Goal: Task Accomplishment & Management: Complete application form

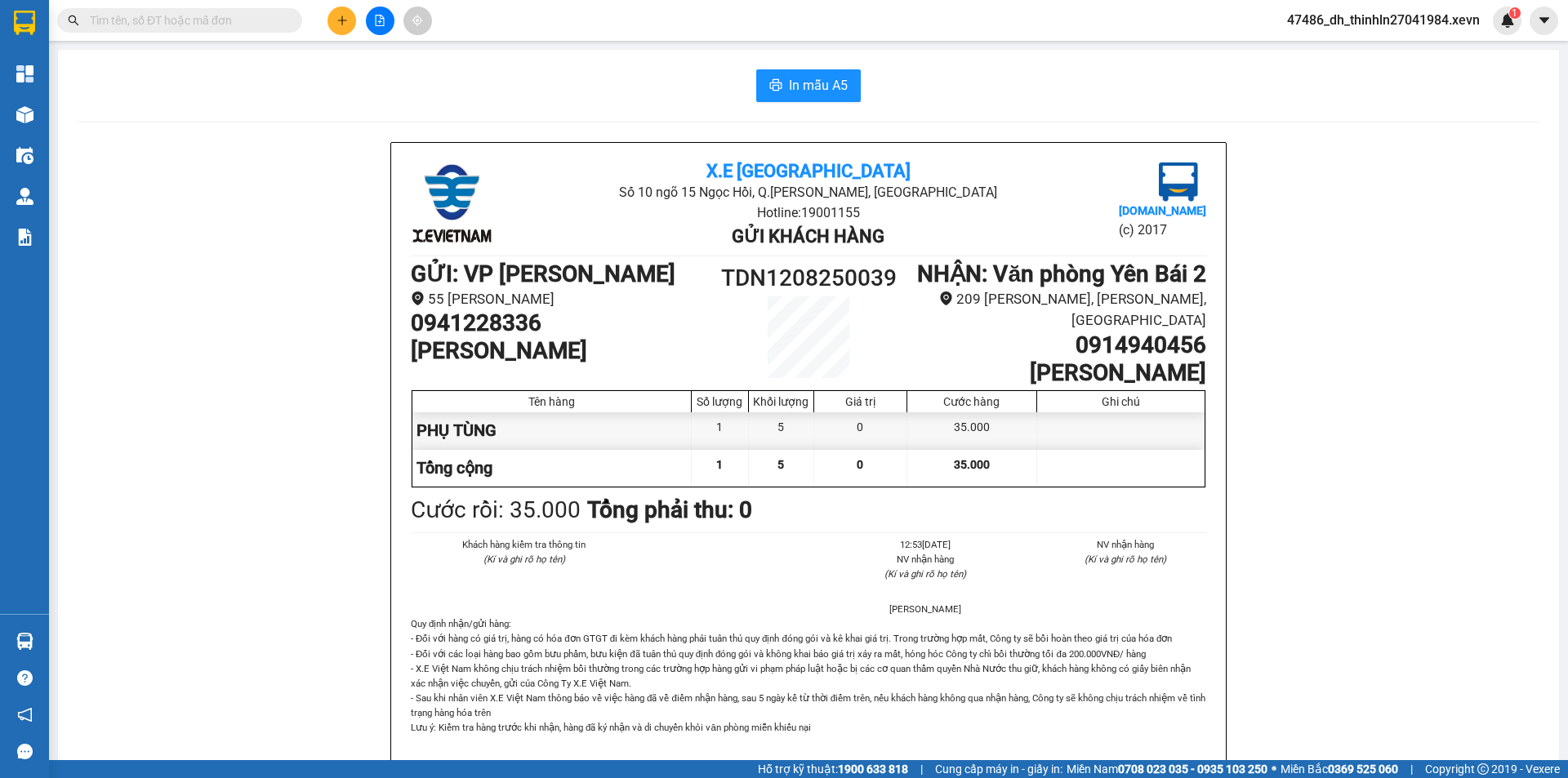
click at [152, 23] on input "text" at bounding box center [186, 20] width 193 height 18
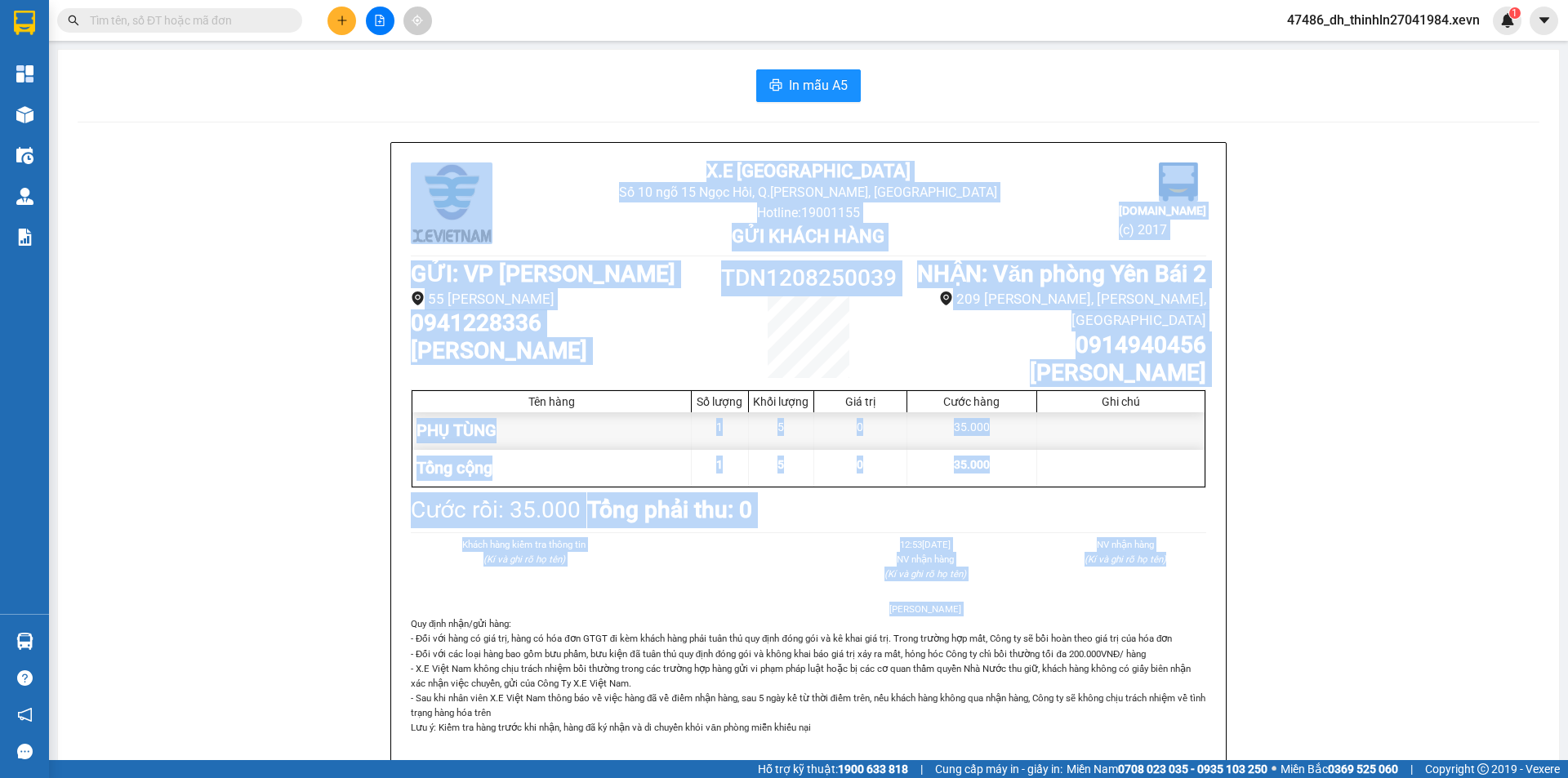
click at [310, 462] on html "Kết quả tìm kiếm ( 0 ) Bộ lọc No Data 47486_dh_thinhln27041984.xevn 1 Tổng Quan…" at bounding box center [784, 389] width 1568 height 778
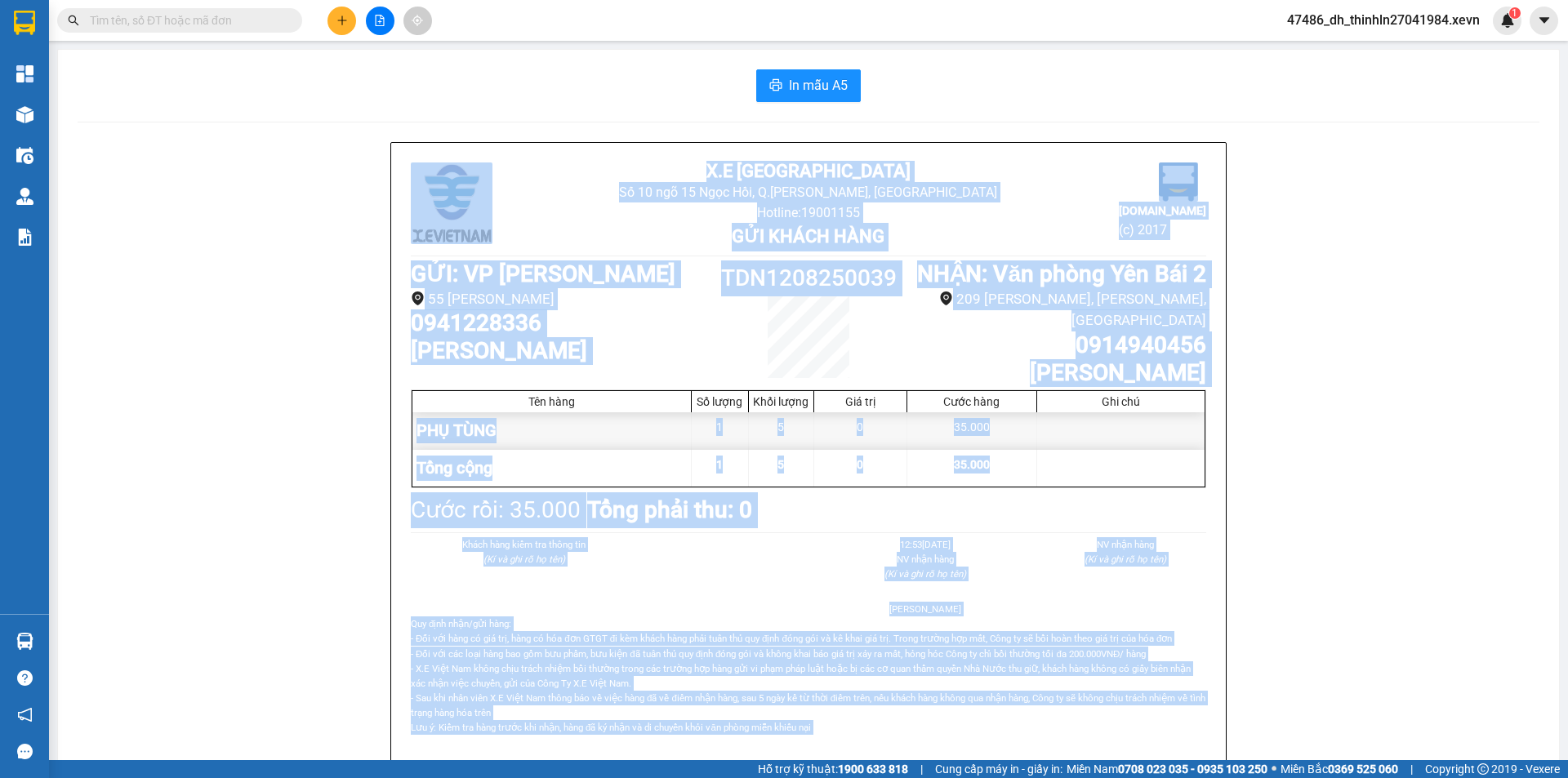
scroll to position [35, 0]
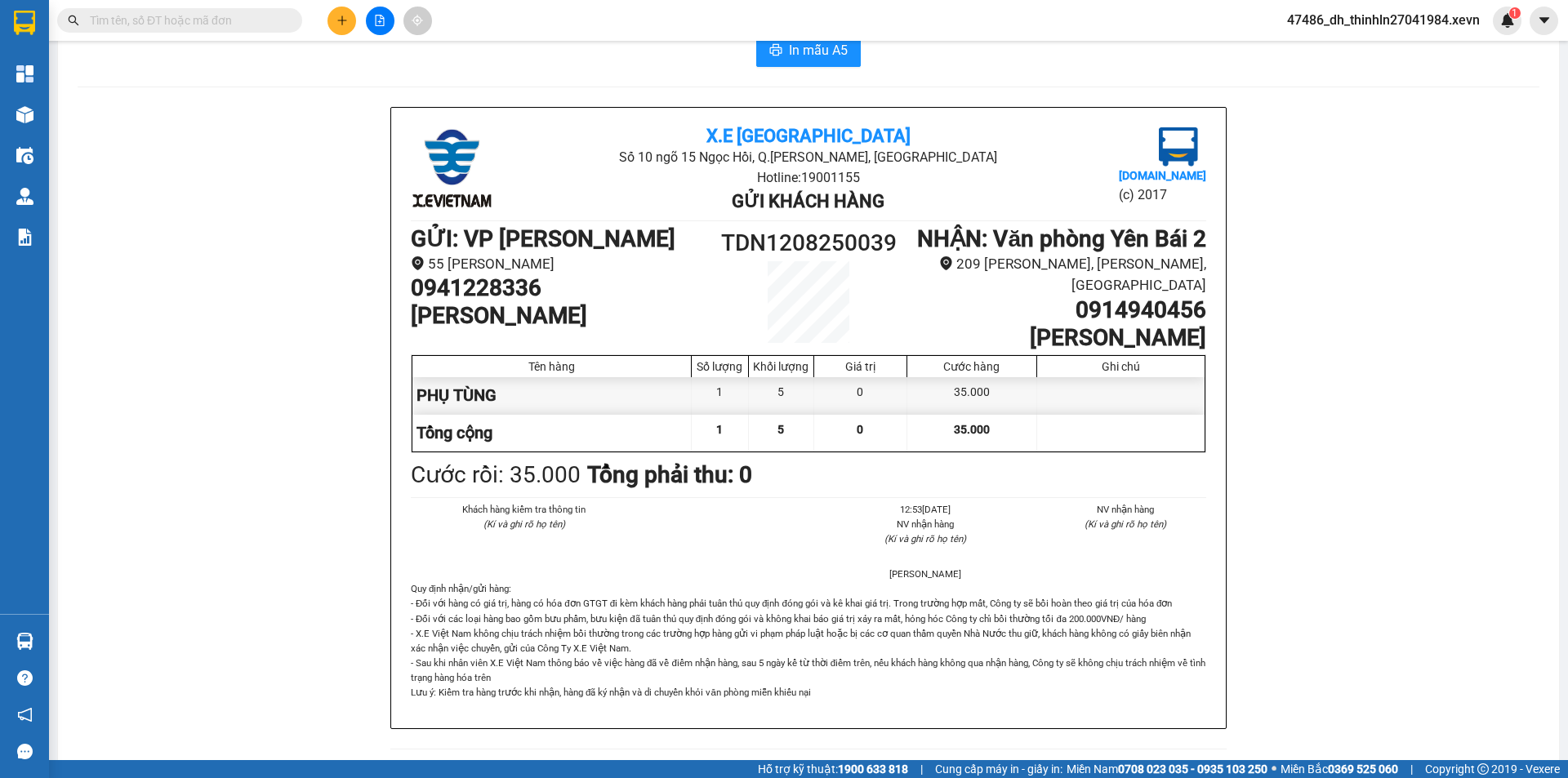
click at [176, 21] on input "text" at bounding box center [186, 20] width 193 height 18
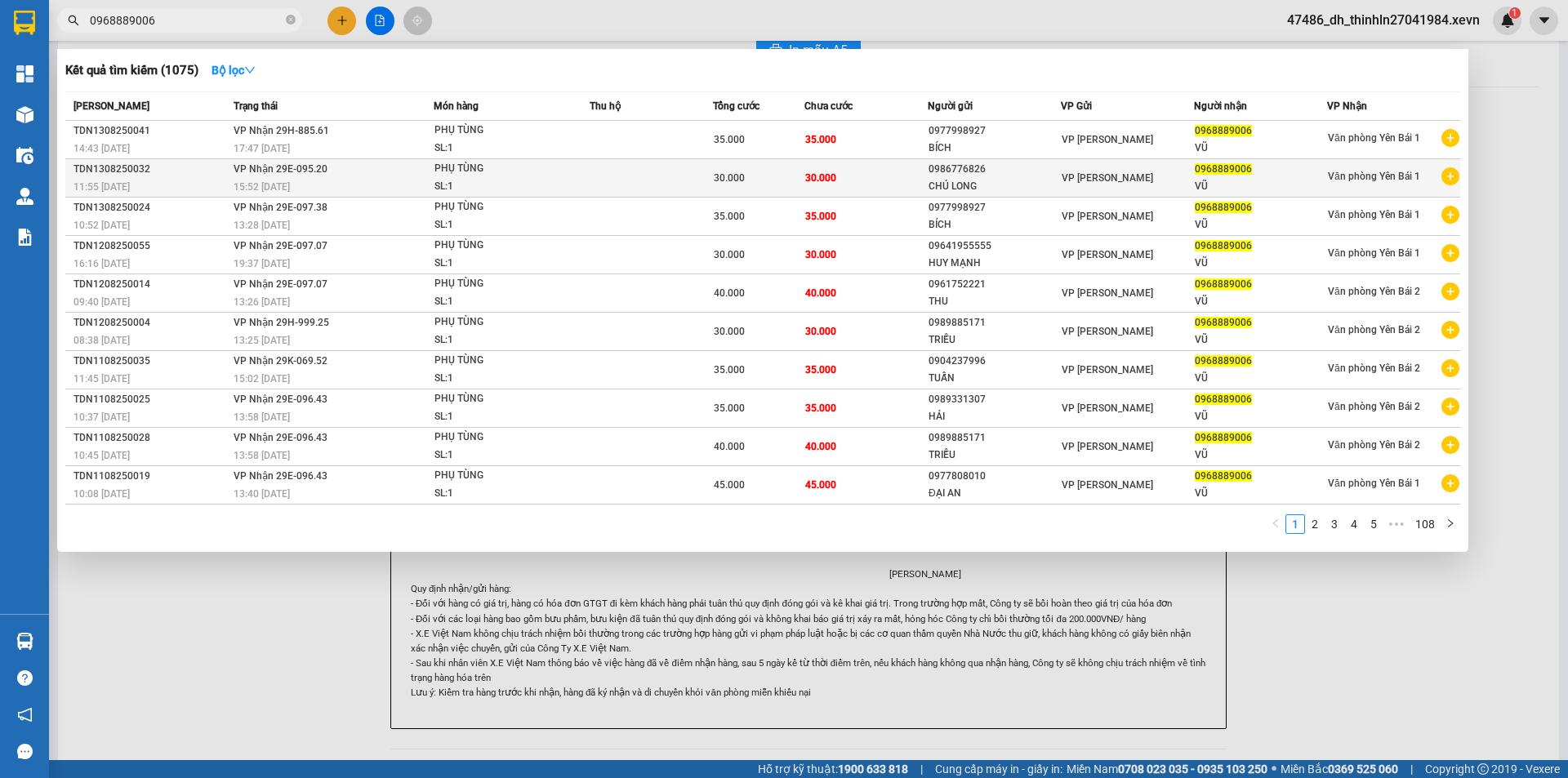
type input "0968889006"
click at [305, 174] on span "VP Nhận 29E-095.20" at bounding box center [281, 169] width 94 height 11
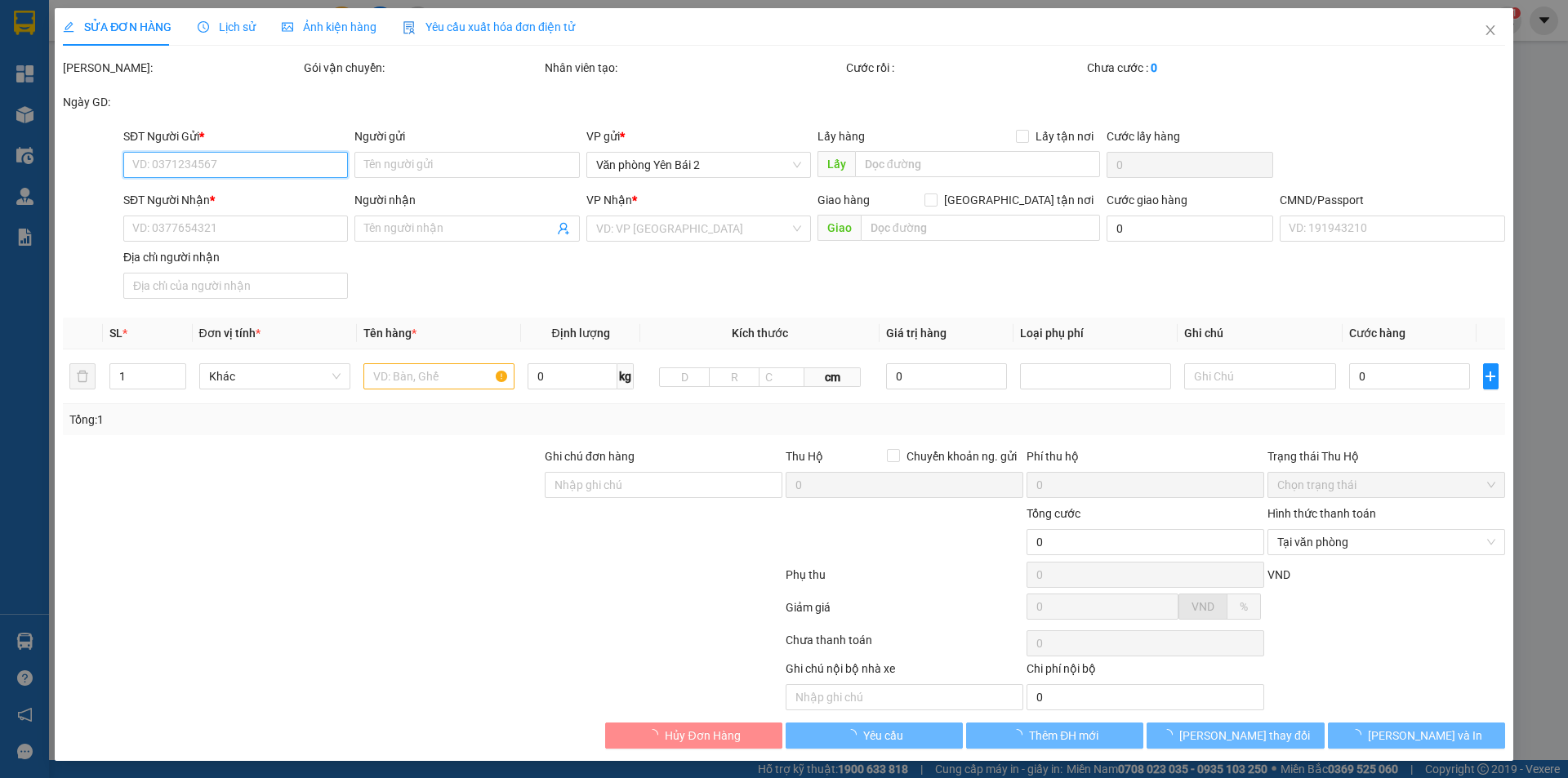
type input "0986776826"
type input "CHÚ LONG"
type input "0968889006"
type input "VŨ"
type input "015092010708 ANH VŨ"
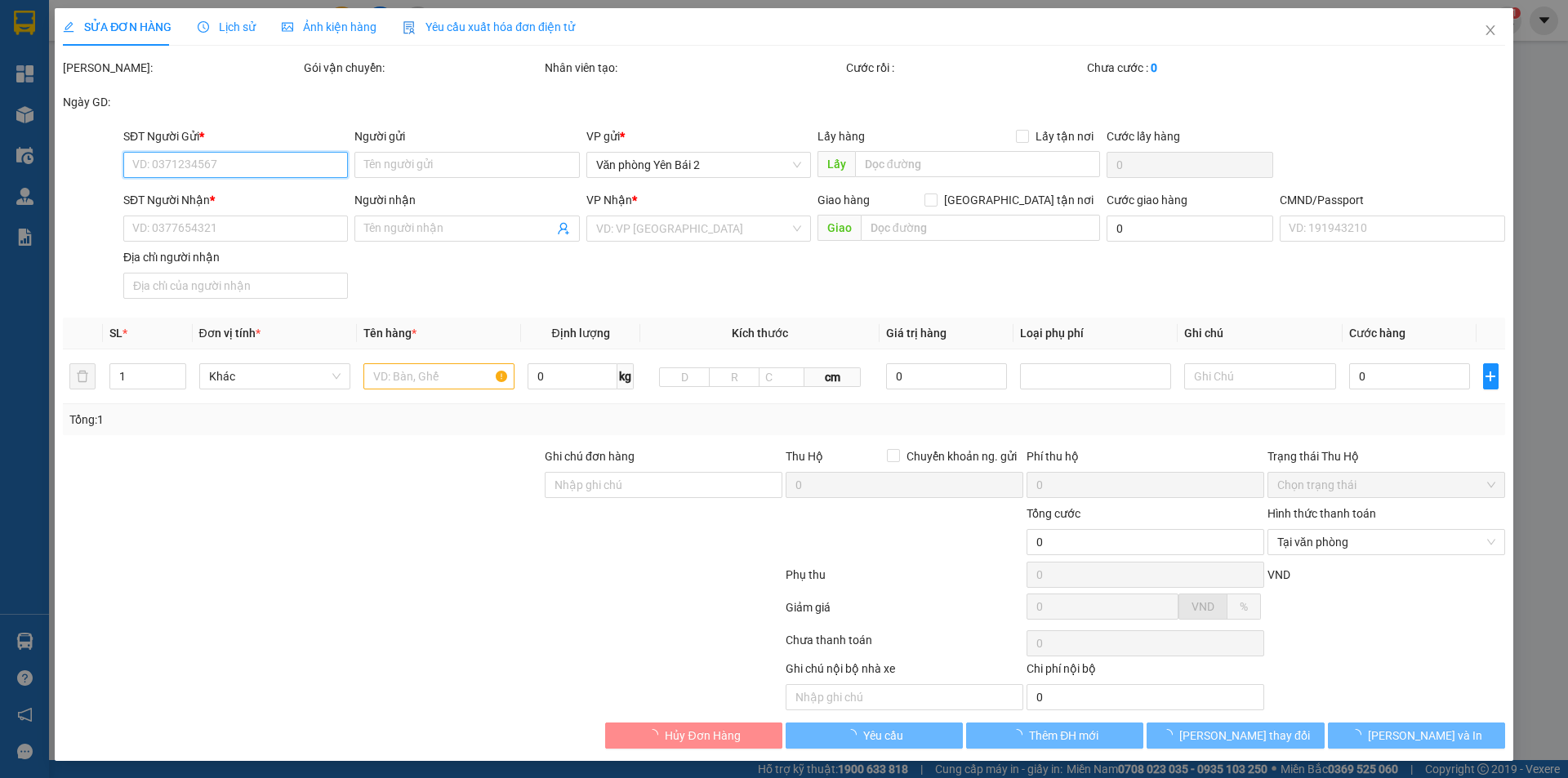
type input "123"
type input "30.000"
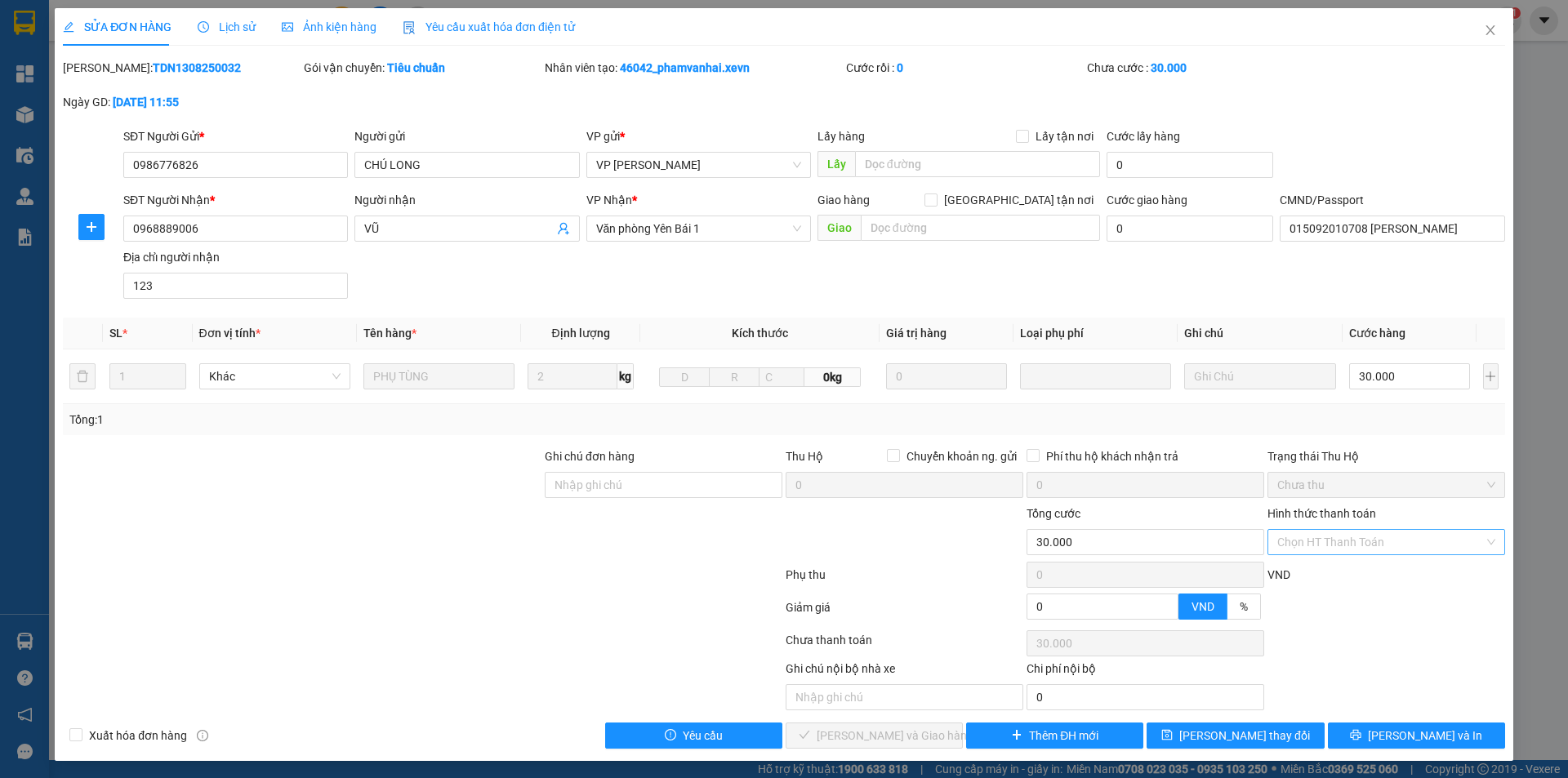
click at [845, 462] on input "Hình thức thanh toán" at bounding box center [1380, 542] width 206 height 25
click at [845, 462] on div "Tại văn phòng" at bounding box center [1376, 575] width 216 height 18
type input "0"
click at [845, 462] on span "Lưu và Giao hàng" at bounding box center [895, 736] width 157 height 18
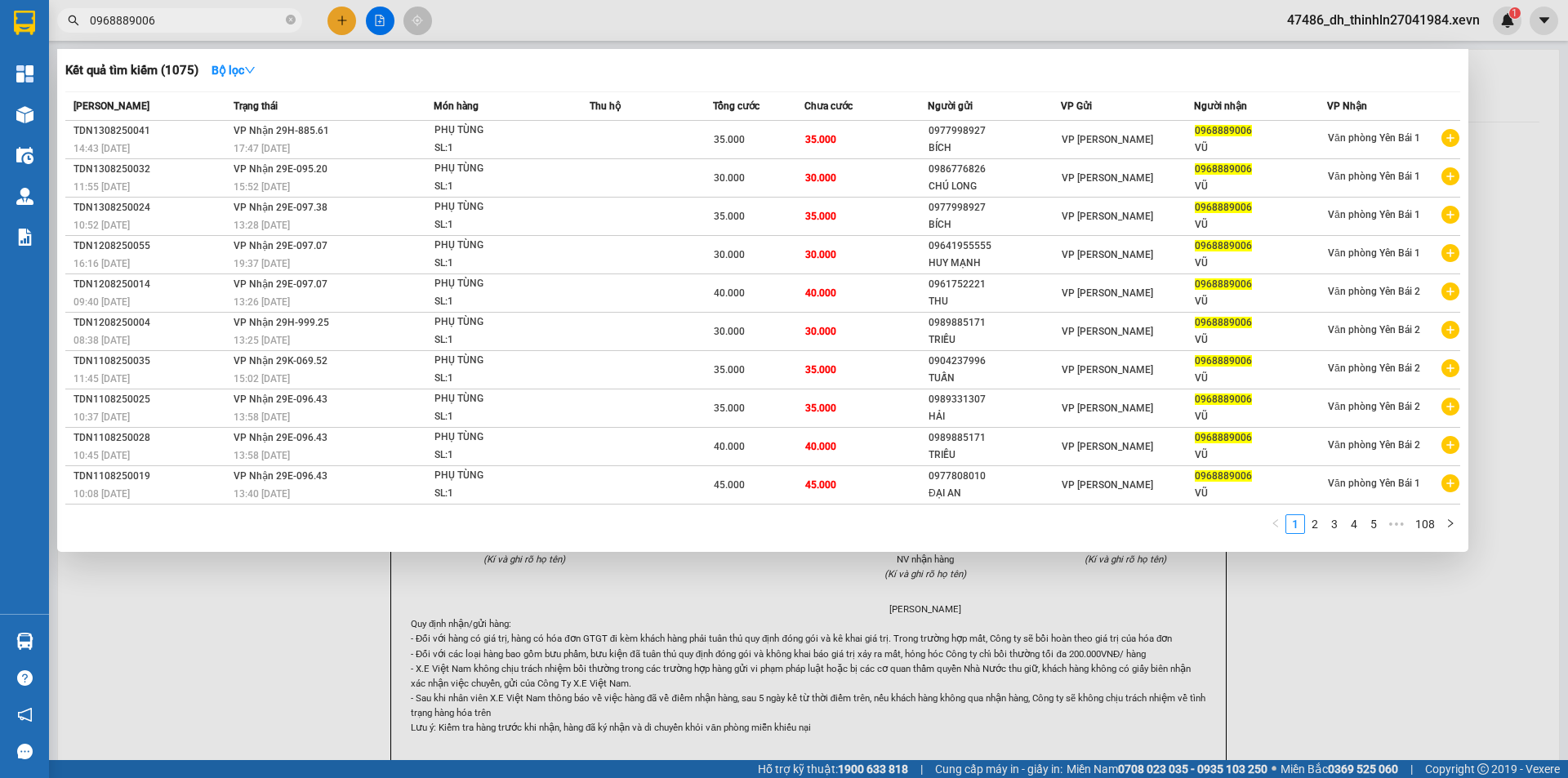
click at [213, 23] on input "0968889006" at bounding box center [186, 20] width 193 height 18
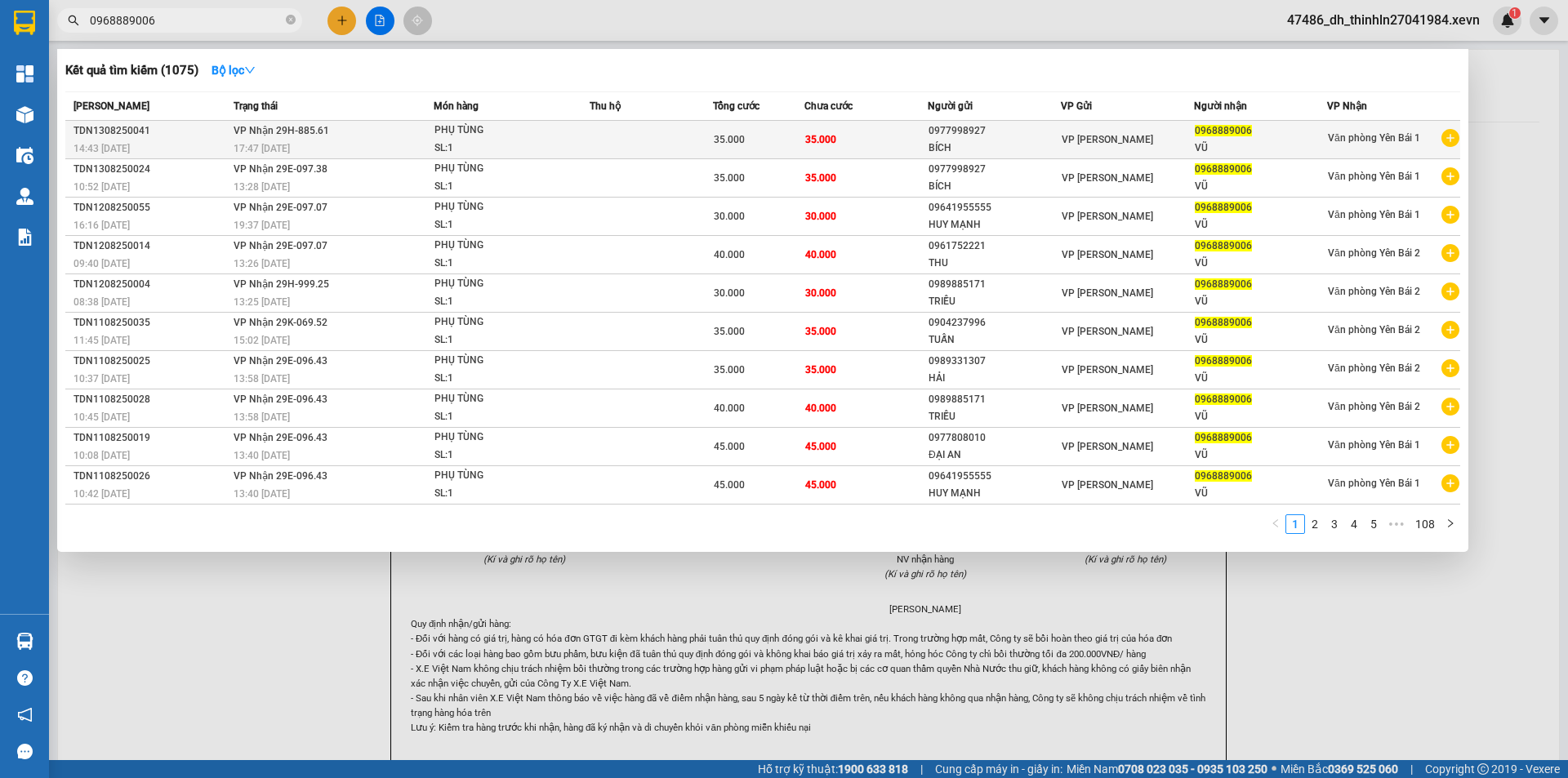
click at [530, 140] on div "SL: 1" at bounding box center [496, 148] width 123 height 18
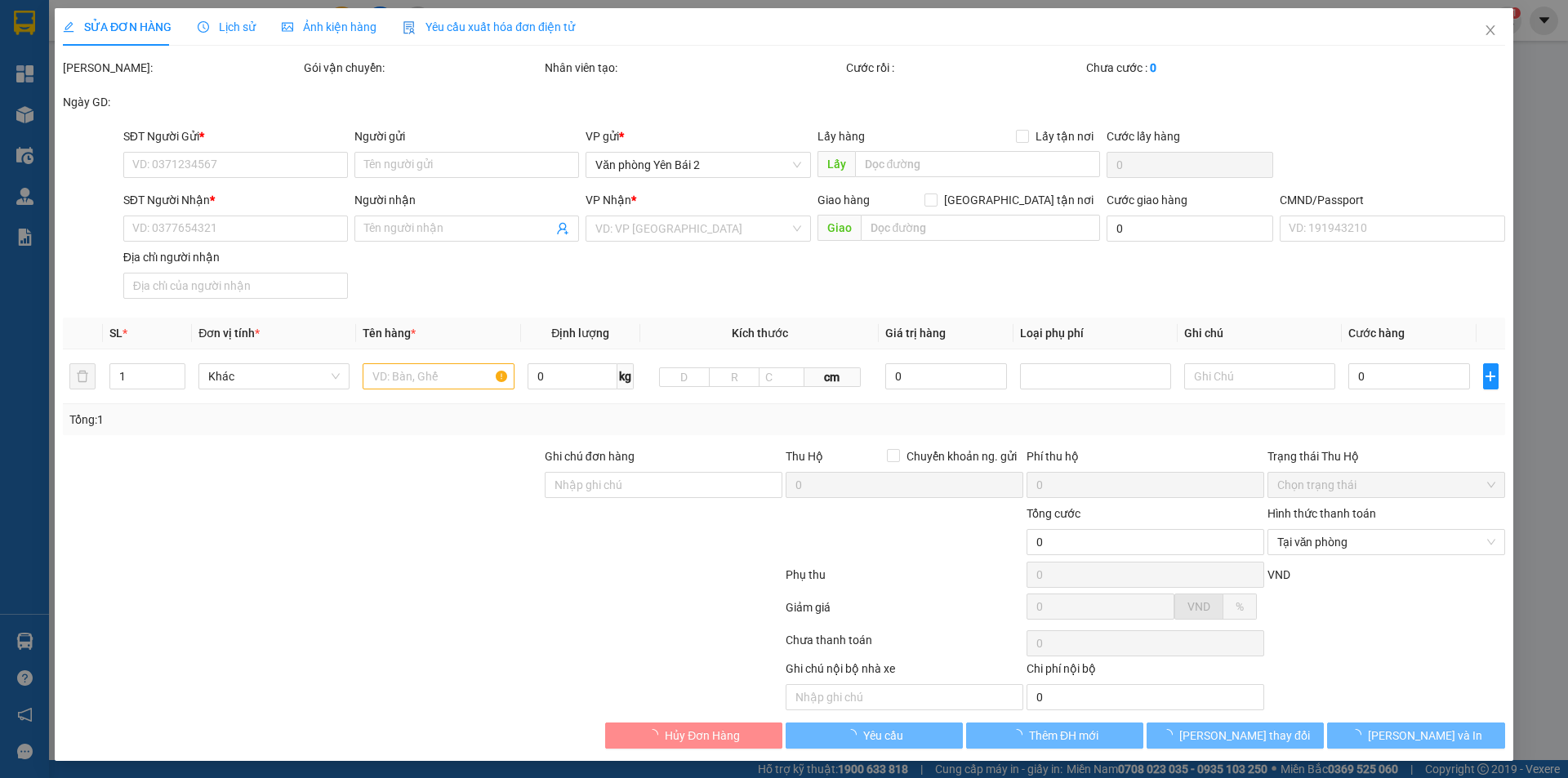
type input "0977998927"
type input "BÍCH"
type input "0968889006"
type input "VŨ"
type input "015092010708 ANH VŨ"
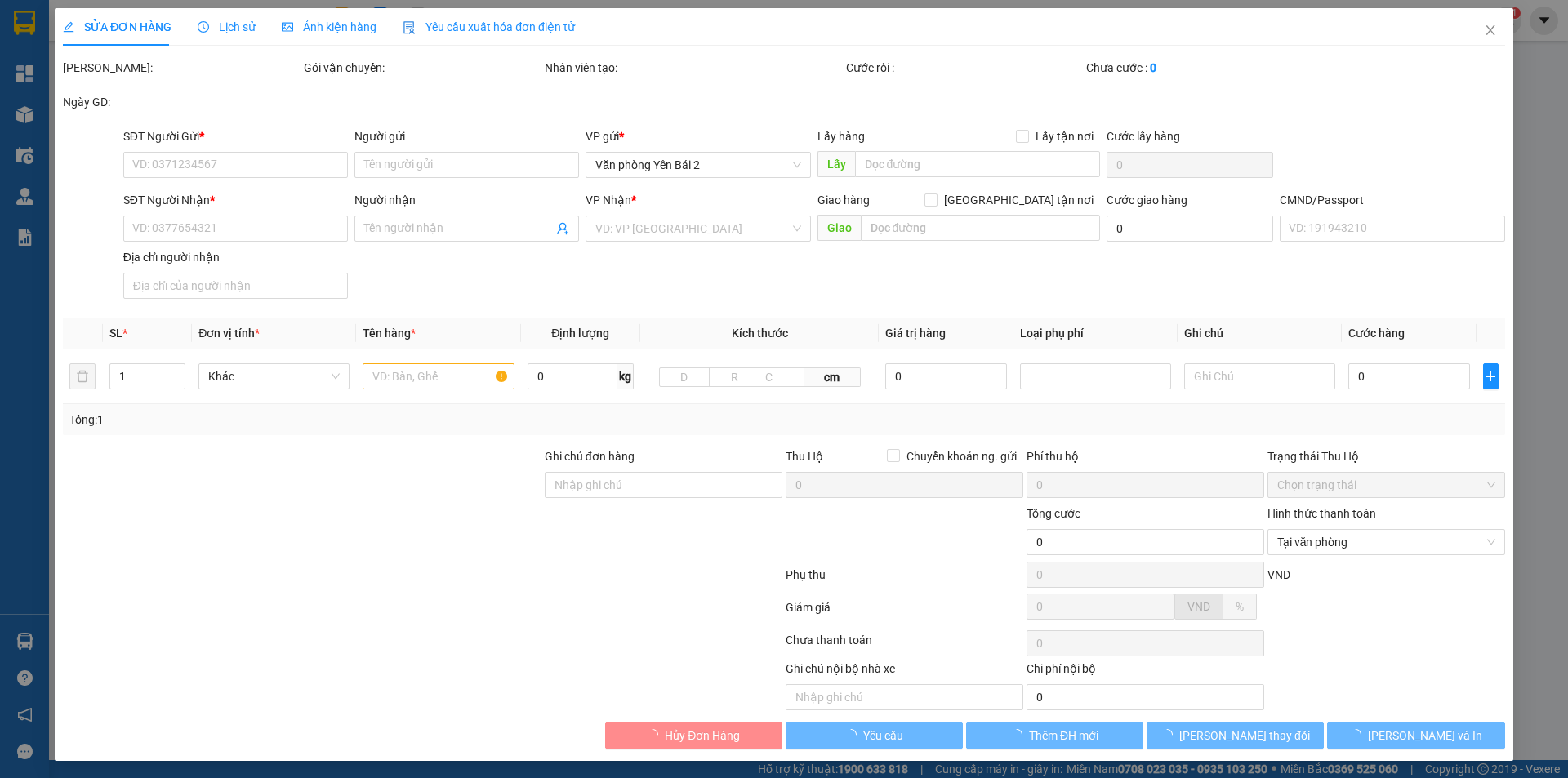
type input "35.000"
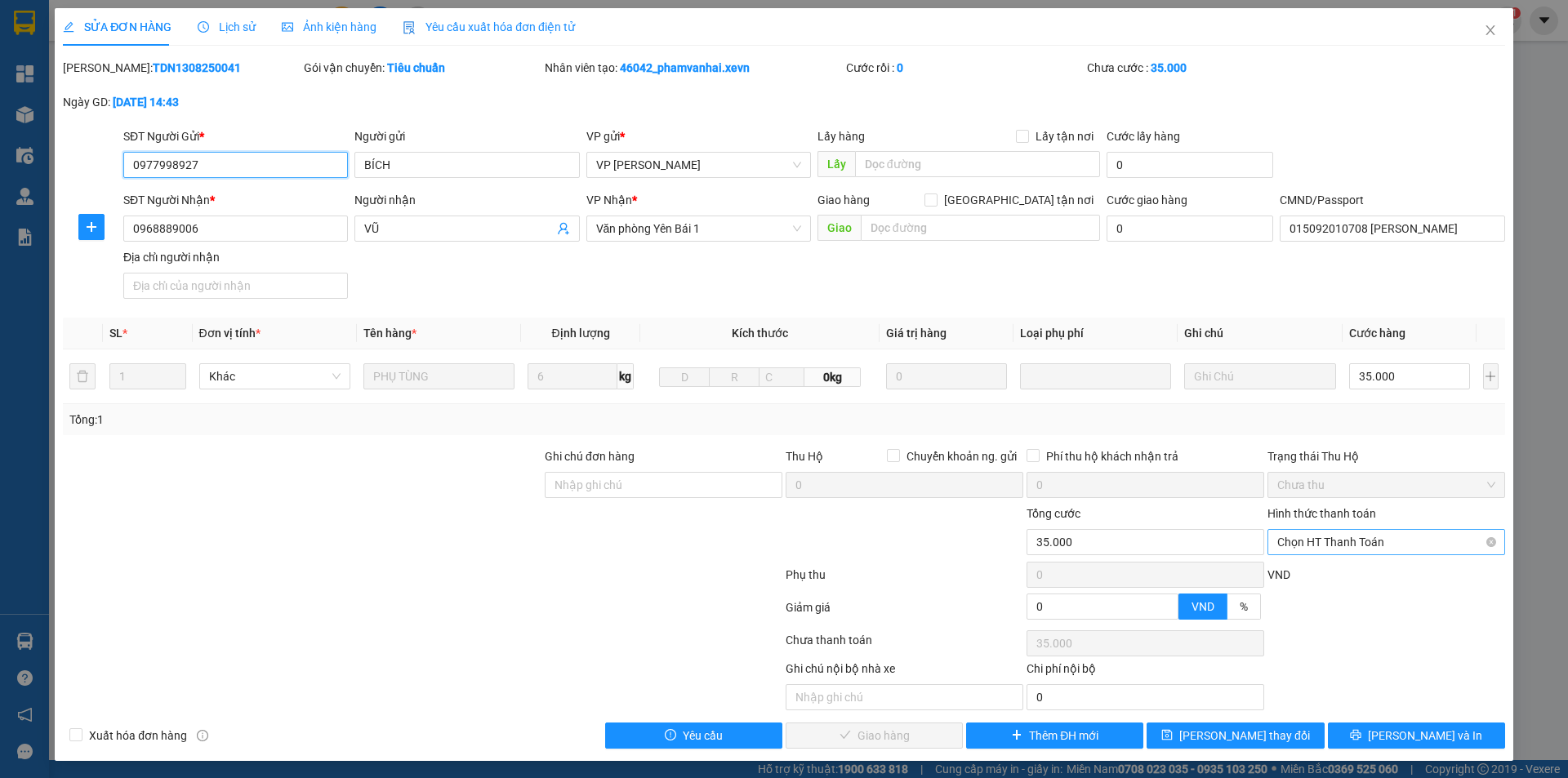
click at [845, 462] on span "Chọn HT Thanh Toán" at bounding box center [1386, 542] width 218 height 25
click at [845, 462] on div "Tại văn phòng" at bounding box center [1376, 575] width 216 height 18
type input "0"
click at [844, 462] on span "Lưu và Giao hàng" at bounding box center [895, 736] width 157 height 18
